Goal: Task Accomplishment & Management: Complete application form

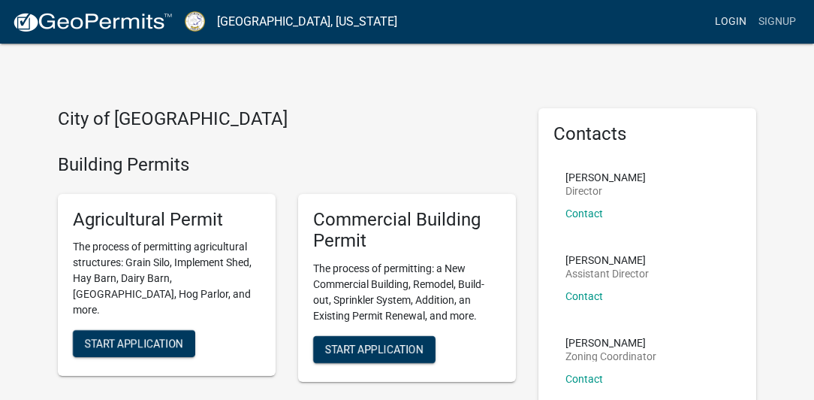
click at [732, 18] on link "Login" at bounding box center [731, 22] width 44 height 29
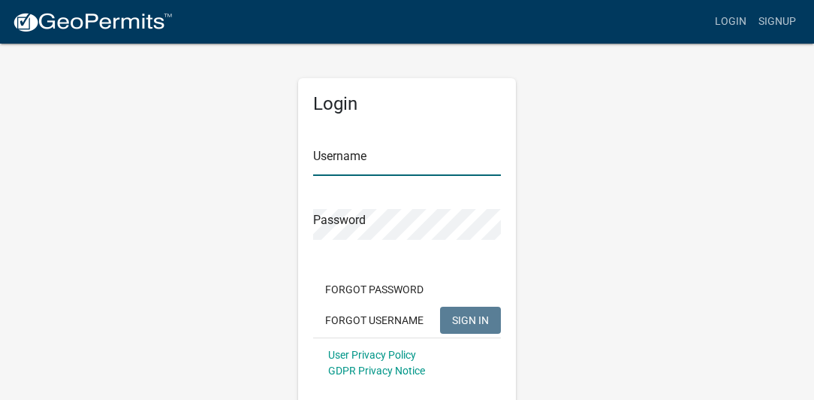
click at [364, 158] on input "Username" at bounding box center [407, 160] width 188 height 31
type input "MSGorham"
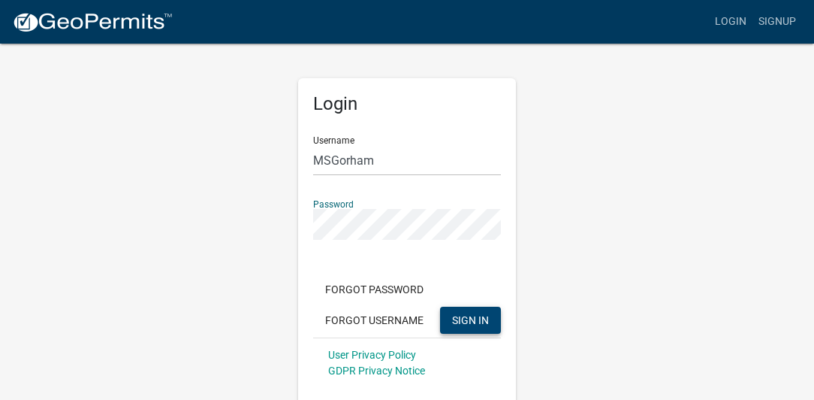
click at [475, 315] on span "SIGN IN" at bounding box center [470, 319] width 37 height 12
click at [464, 320] on span "SIGN IN" at bounding box center [470, 319] width 37 height 12
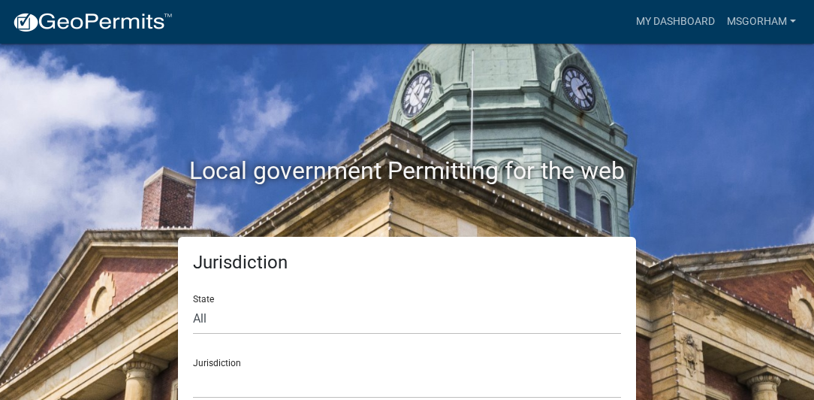
scroll to position [26, 0]
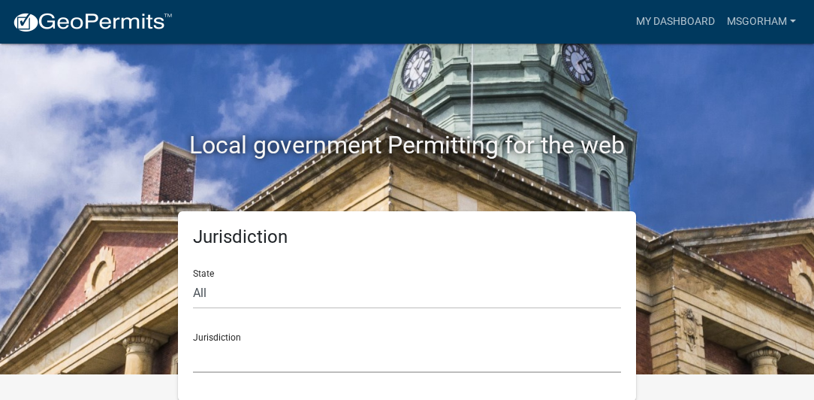
click at [230, 358] on select "[GEOGRAPHIC_DATA], [US_STATE] [GEOGRAPHIC_DATA], [US_STATE][PERSON_NAME][GEOGRA…" at bounding box center [407, 357] width 428 height 31
